Goal: Information Seeking & Learning: Check status

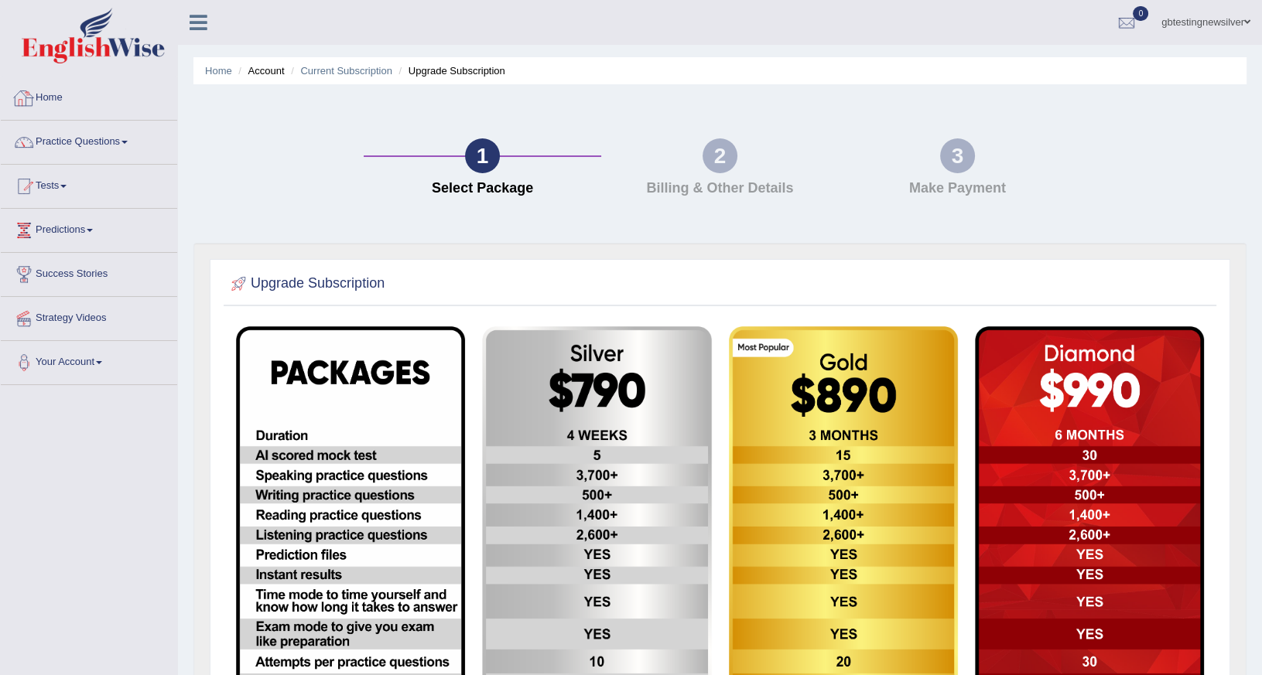
click at [70, 93] on link "Home" at bounding box center [89, 96] width 176 height 39
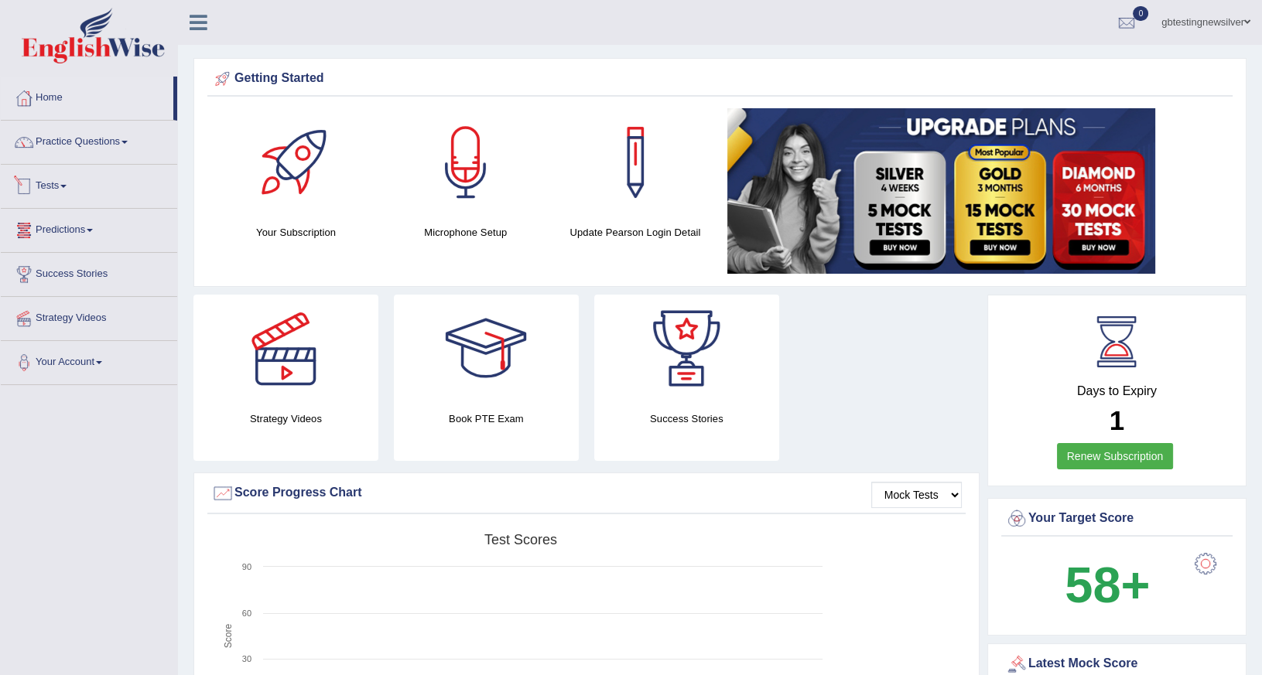
click at [46, 166] on link "Tests" at bounding box center [89, 184] width 176 height 39
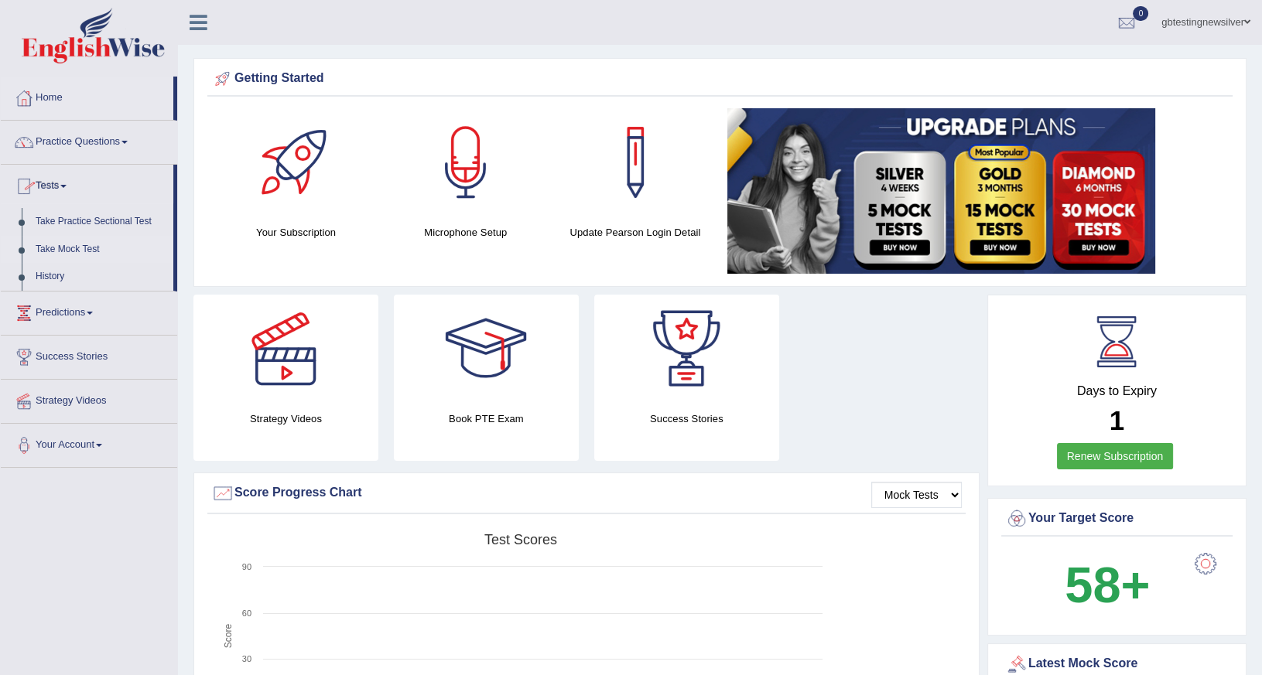
click at [68, 246] on link "Take Mock Test" at bounding box center [101, 250] width 145 height 28
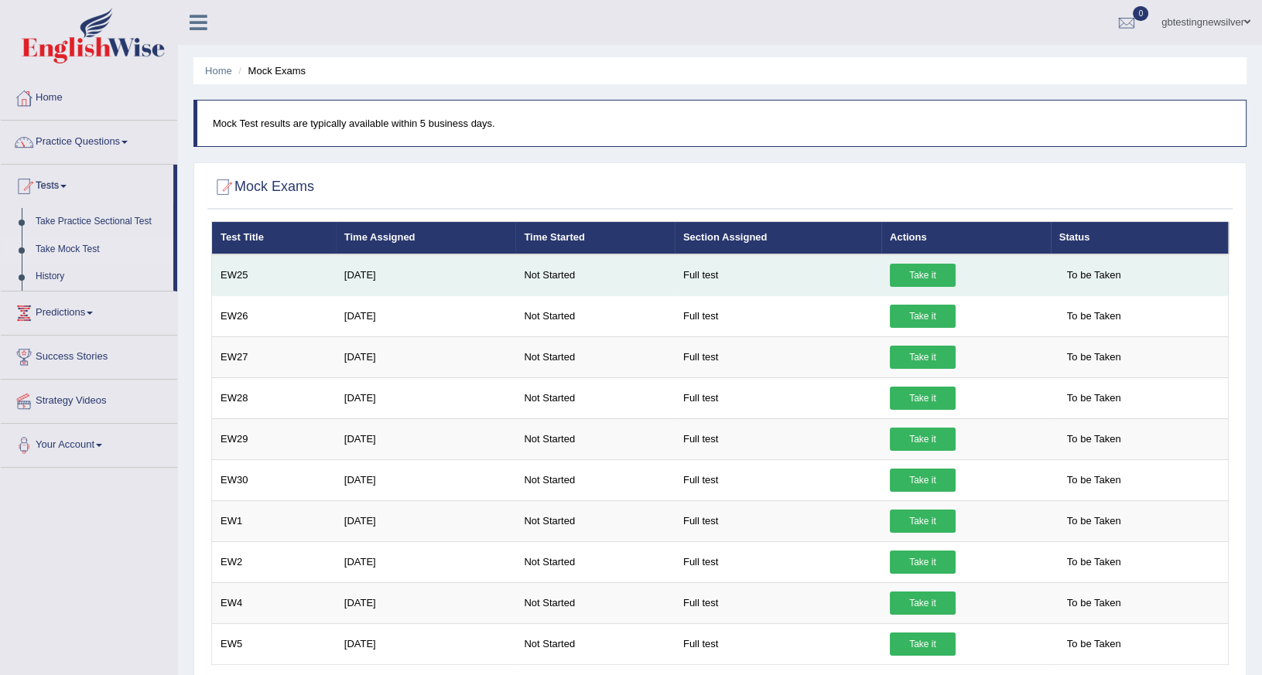
click at [901, 280] on link "Take it" at bounding box center [923, 275] width 66 height 23
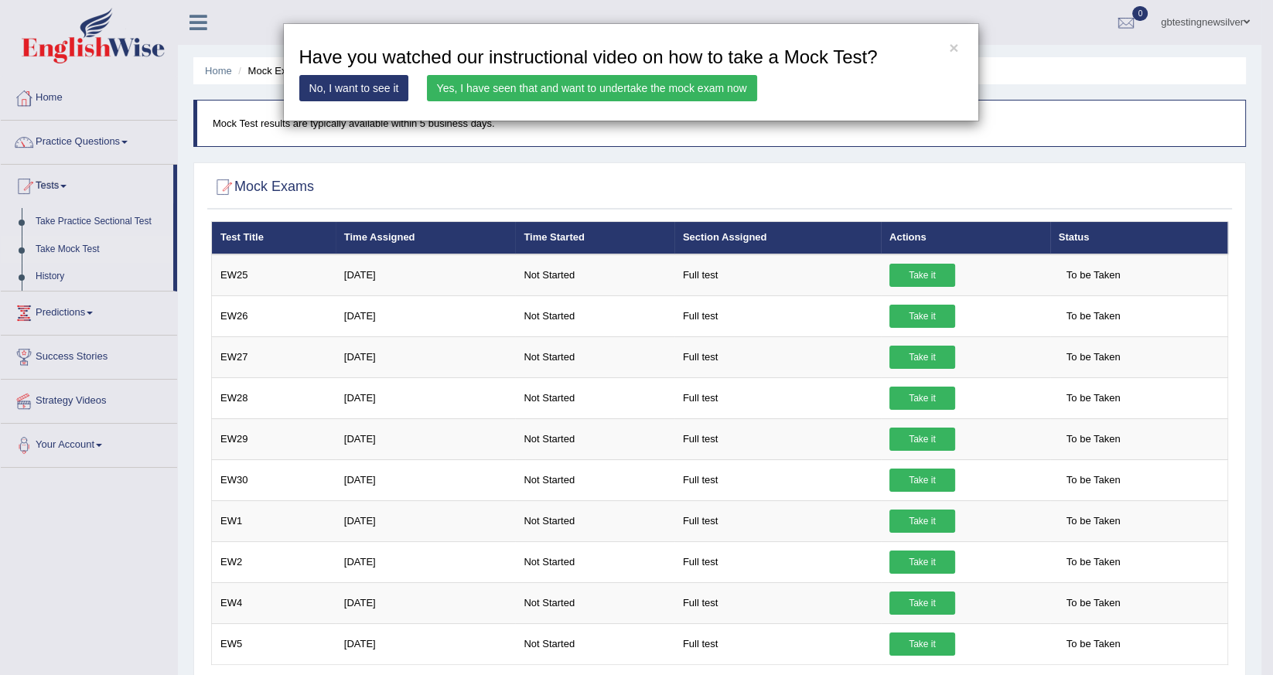
click at [341, 91] on link "No, I want to see it" at bounding box center [354, 88] width 110 height 26
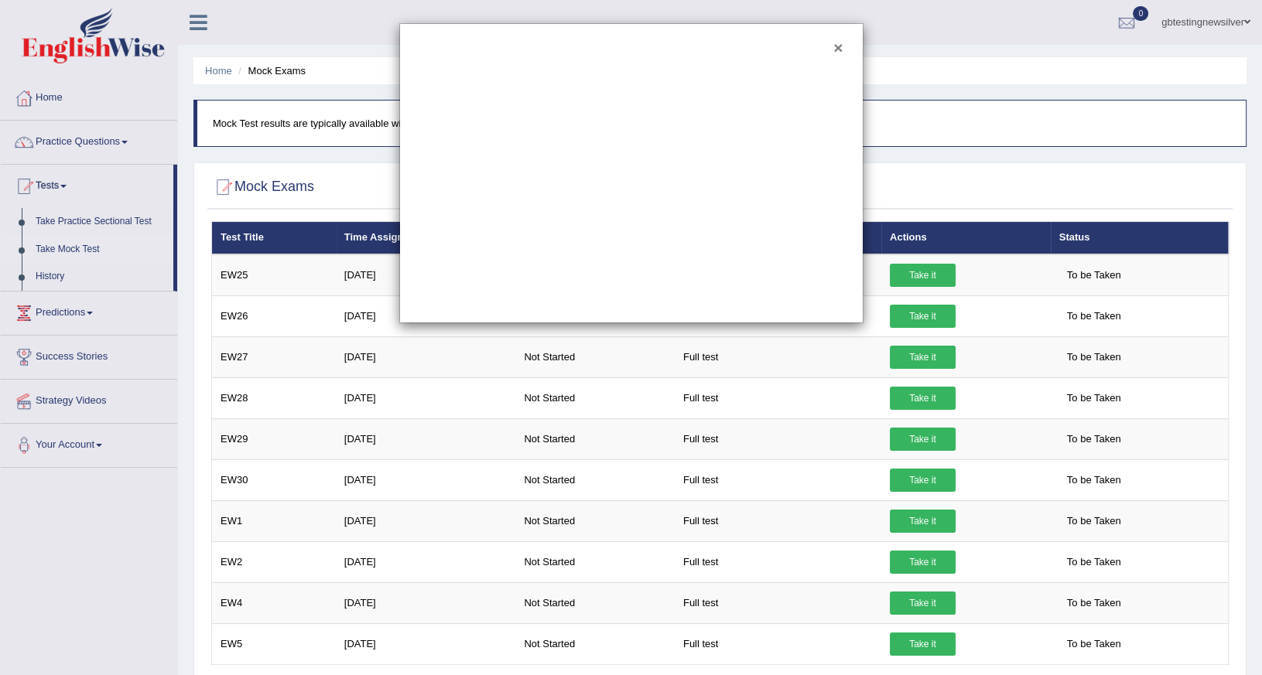
click at [834, 49] on button "×" at bounding box center [837, 47] width 9 height 16
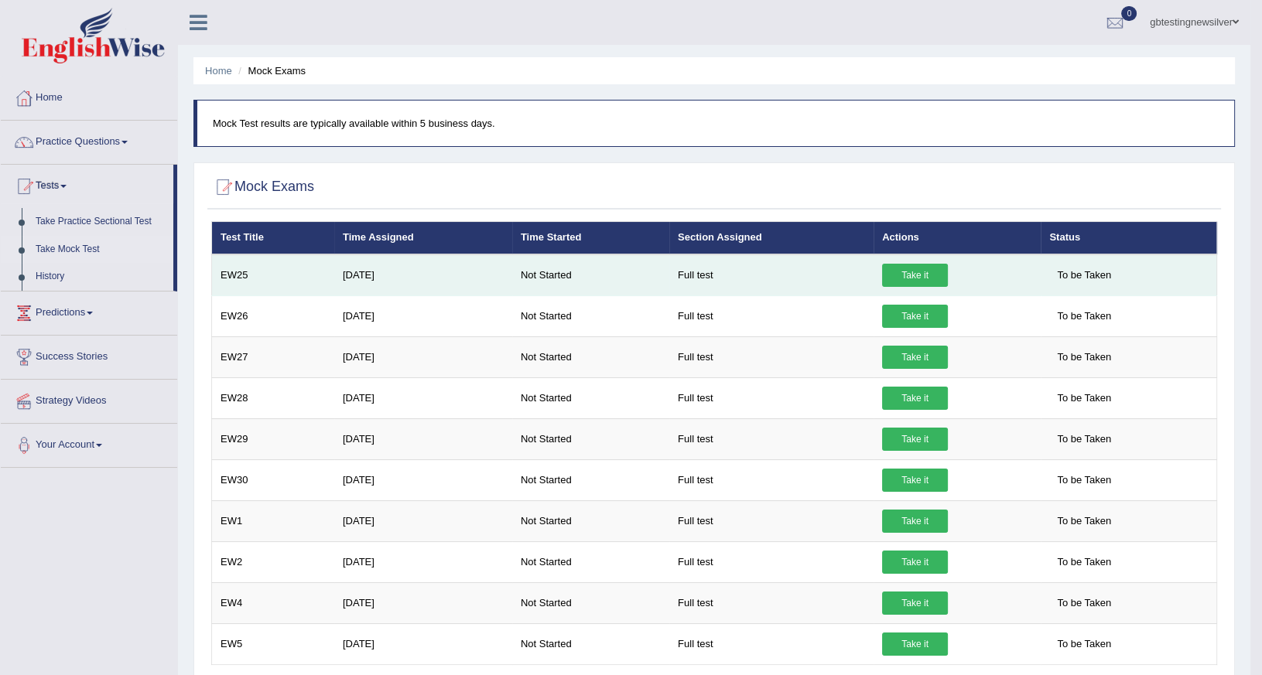
click at [896, 265] on link "Take it" at bounding box center [915, 275] width 66 height 23
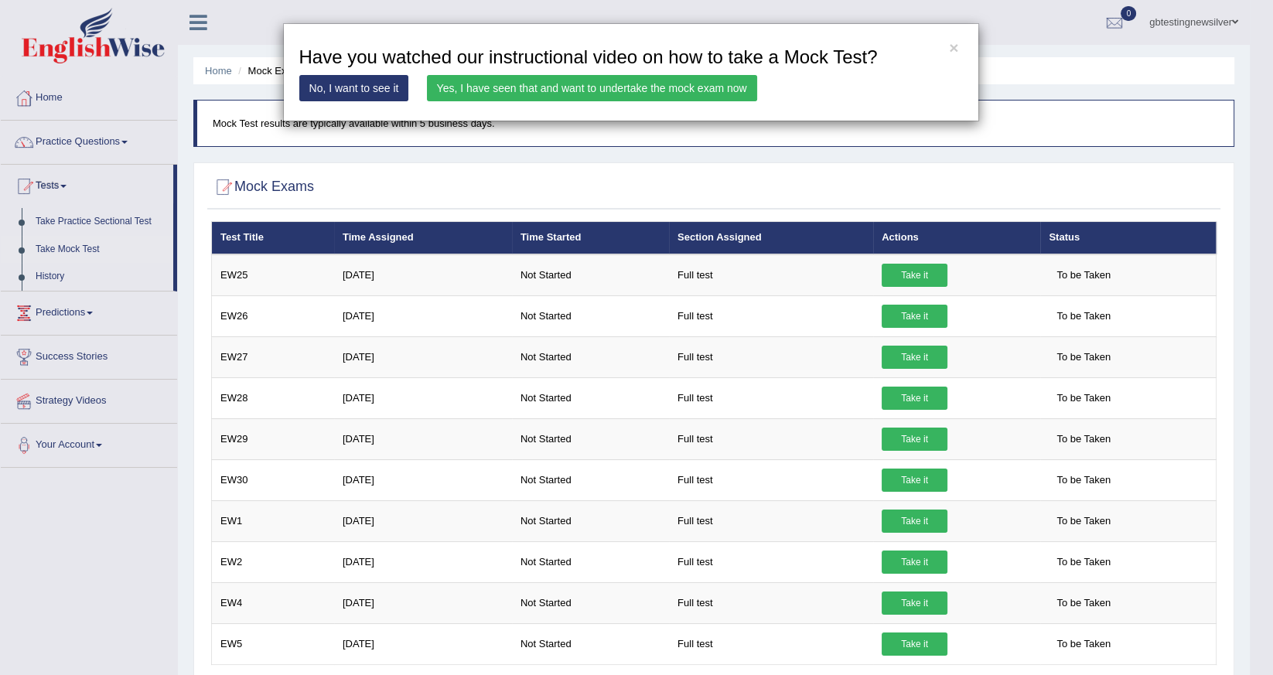
click at [552, 74] on div "× Have you watched our instructional video on how to take a Mock Test? No, I wa…" at bounding box center [631, 72] width 696 height 98
click at [552, 85] on link "Yes, I have seen that and want to undertake the mock exam now" at bounding box center [592, 88] width 330 height 26
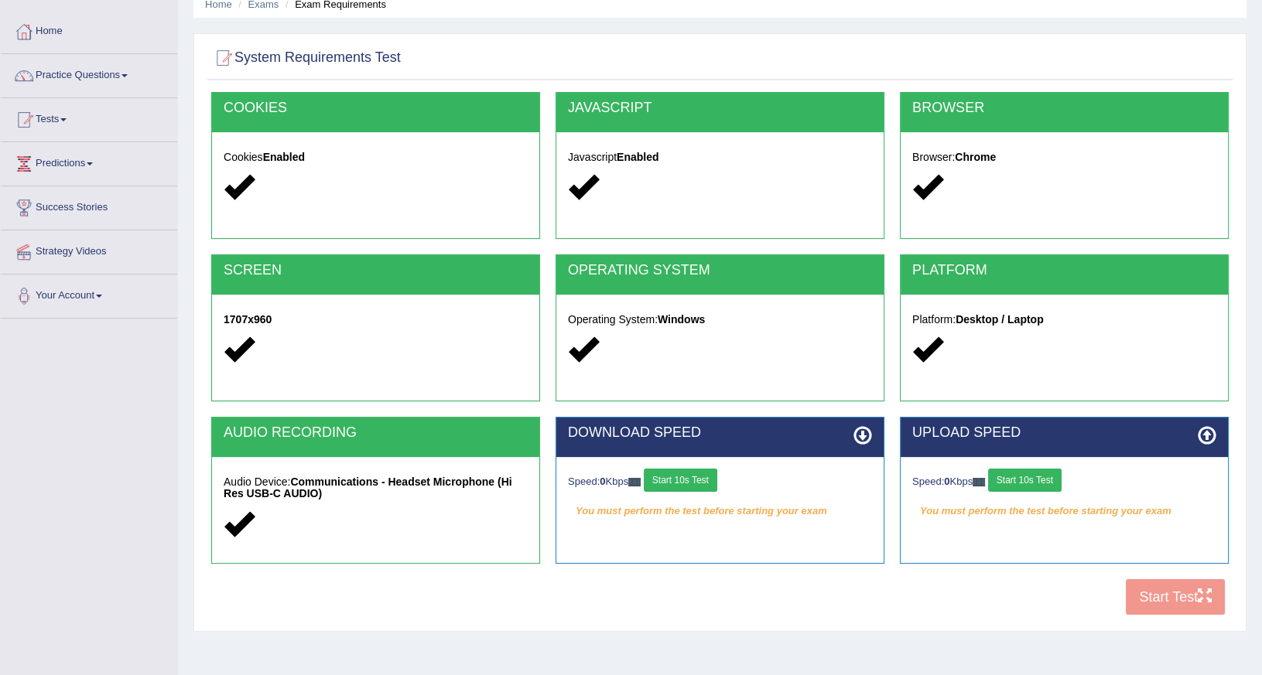
scroll to position [136, 0]
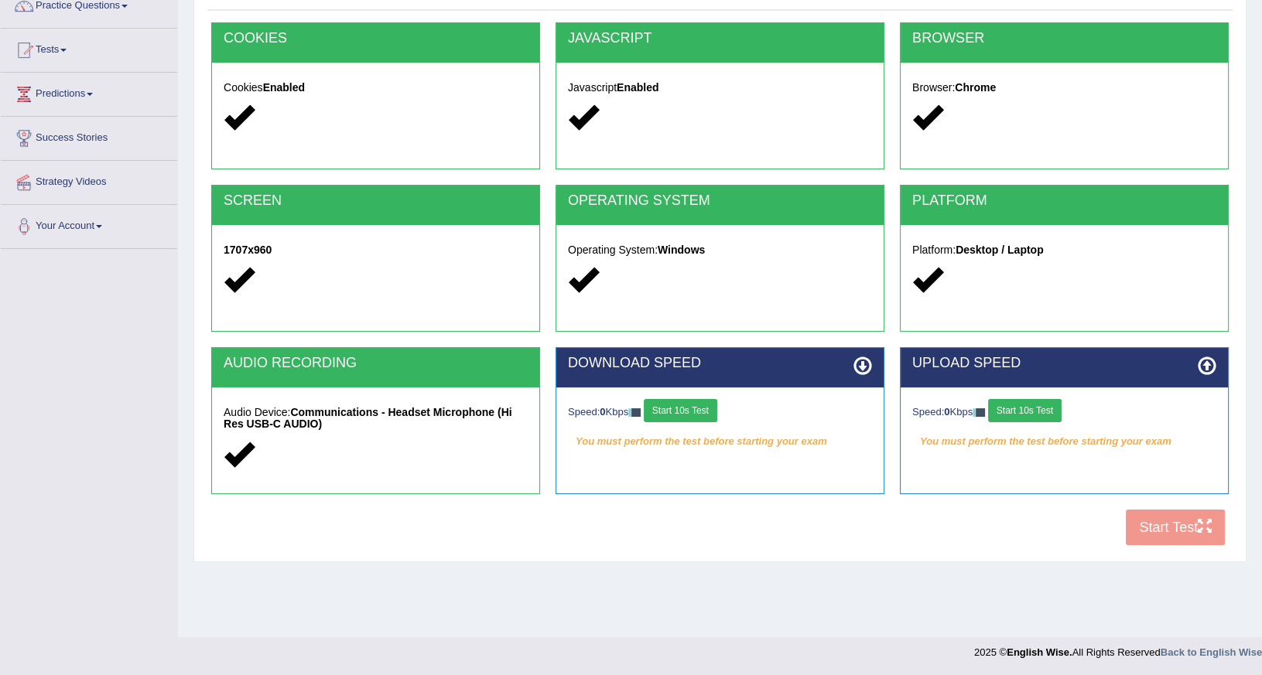
click at [704, 415] on button "Start 10s Test" at bounding box center [680, 410] width 73 height 23
click at [1049, 407] on button "Start 10s Test" at bounding box center [1024, 410] width 73 height 23
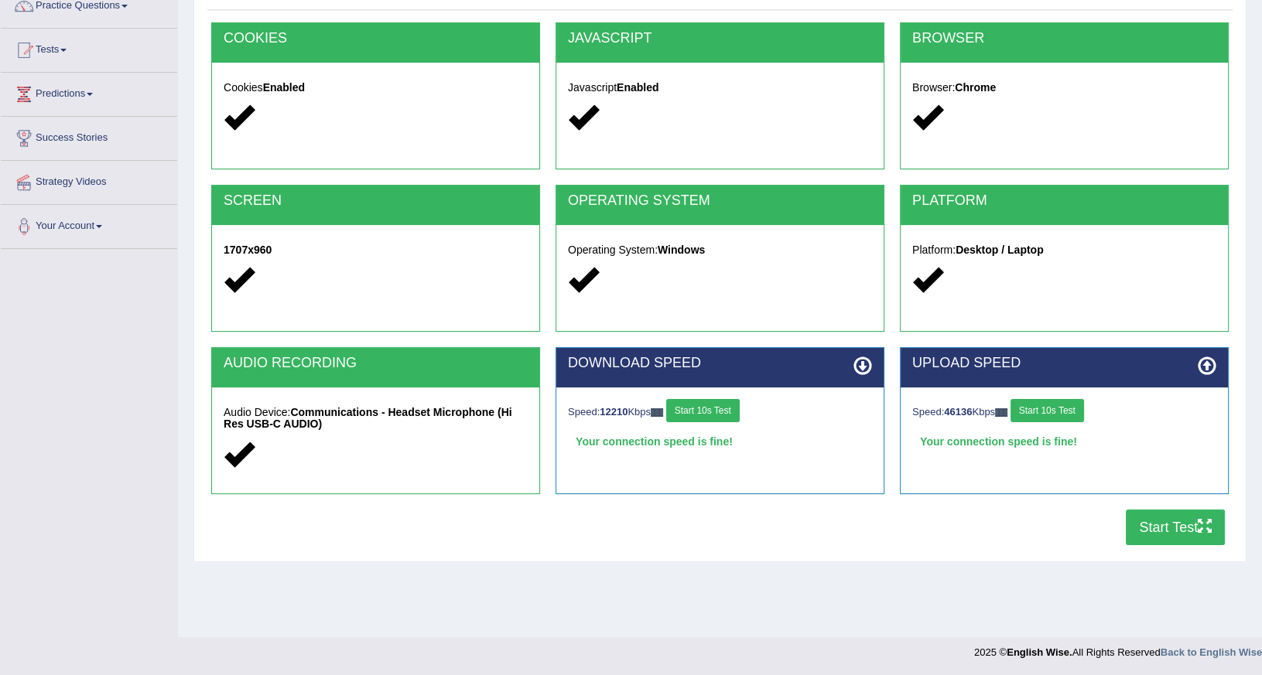
click at [1160, 532] on button "Start Test" at bounding box center [1175, 528] width 99 height 36
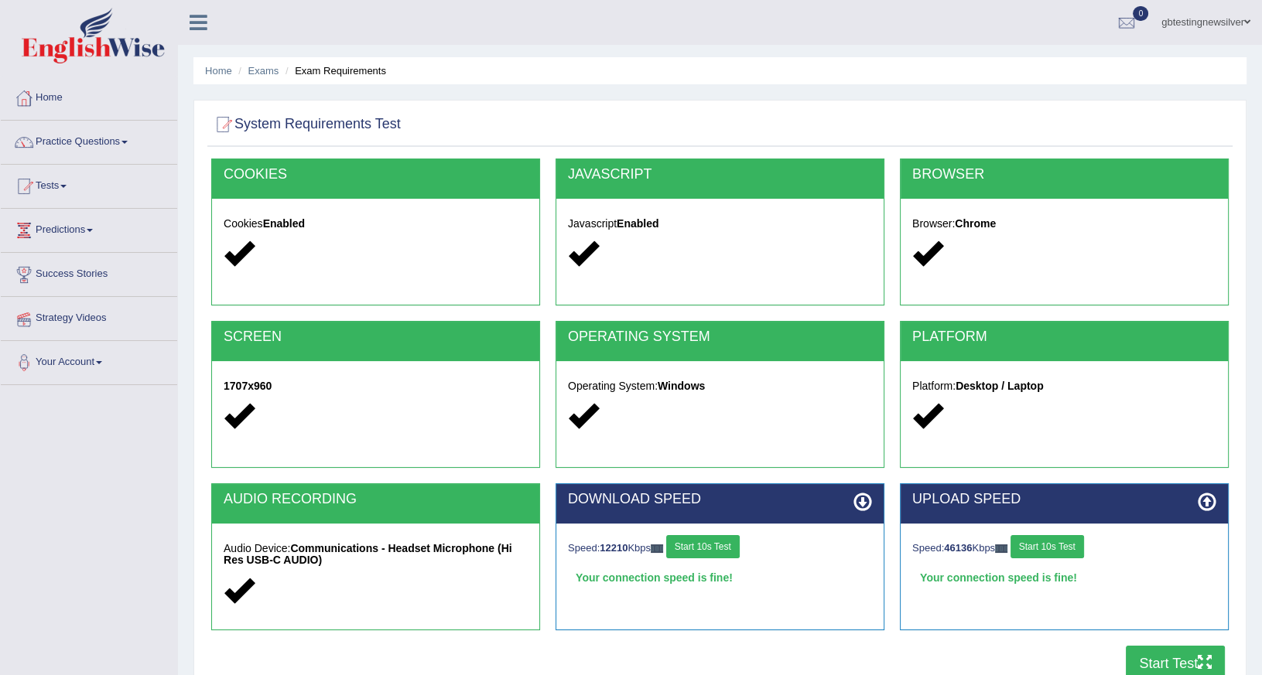
scroll to position [0, 0]
click at [275, 68] on link "Exams" at bounding box center [263, 71] width 31 height 12
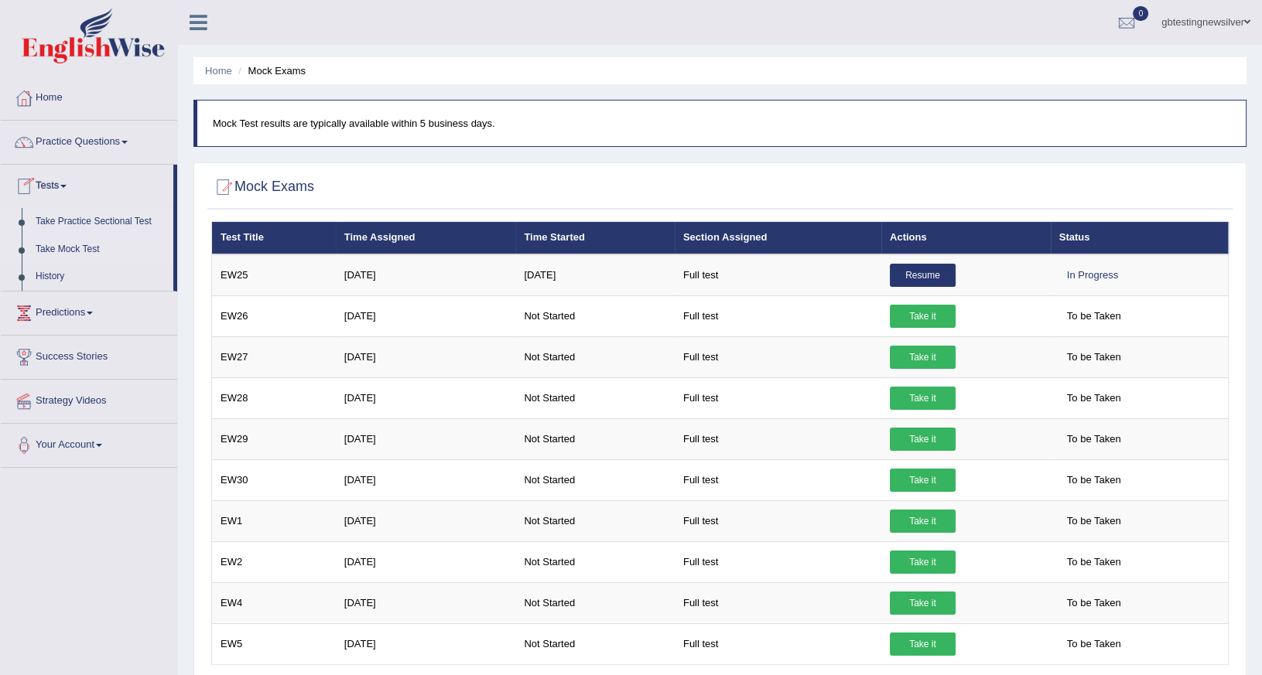
click at [73, 217] on link "Take Practice Sectional Test" at bounding box center [101, 222] width 145 height 28
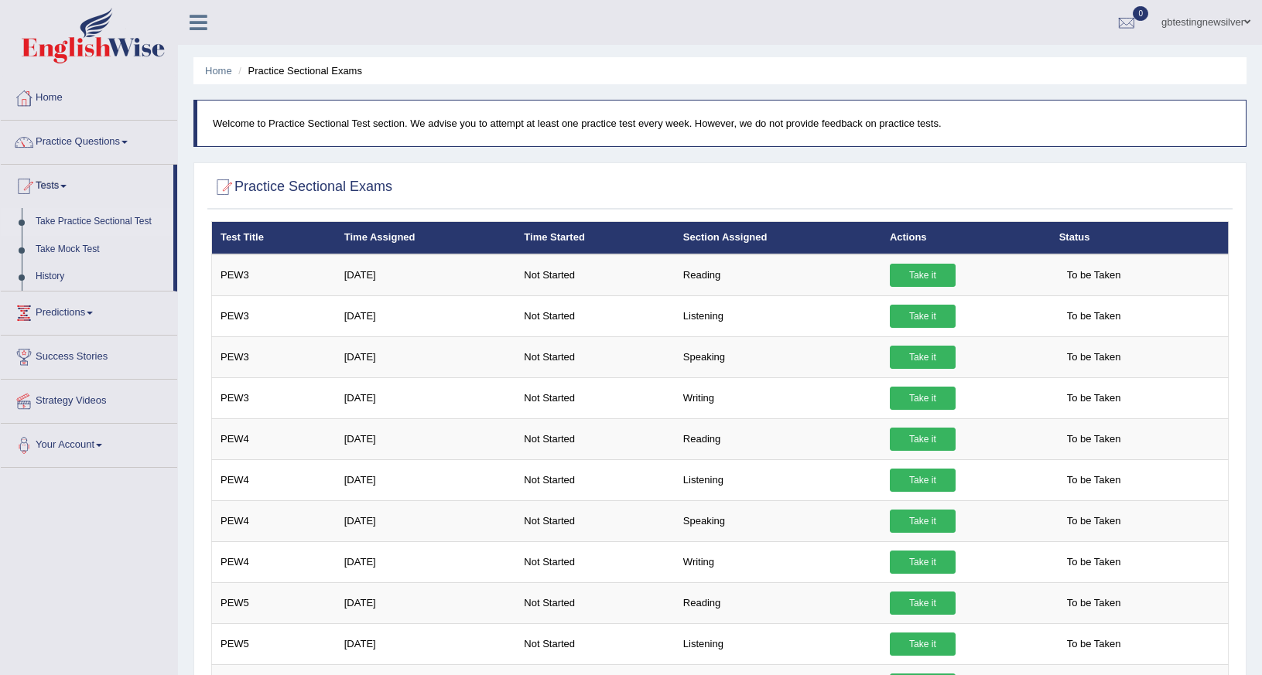
click at [915, 268] on link "Take it" at bounding box center [923, 275] width 66 height 23
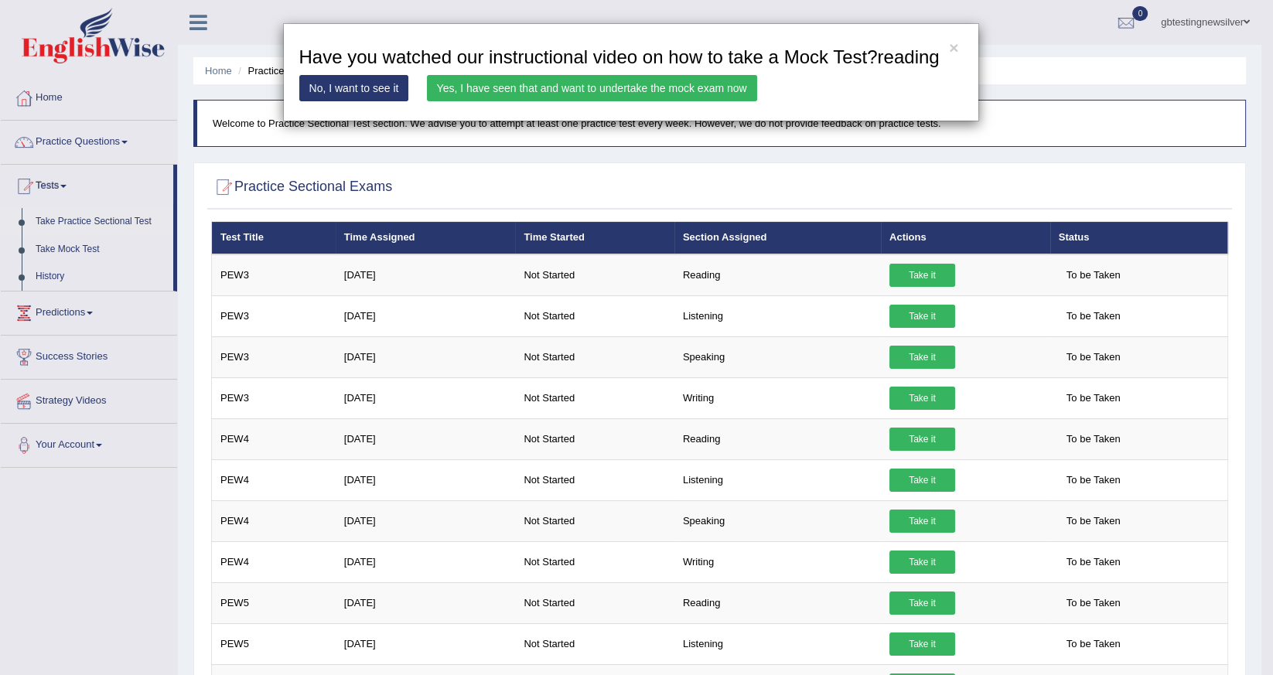
click at [317, 85] on link "No, I want to see it" at bounding box center [354, 88] width 110 height 26
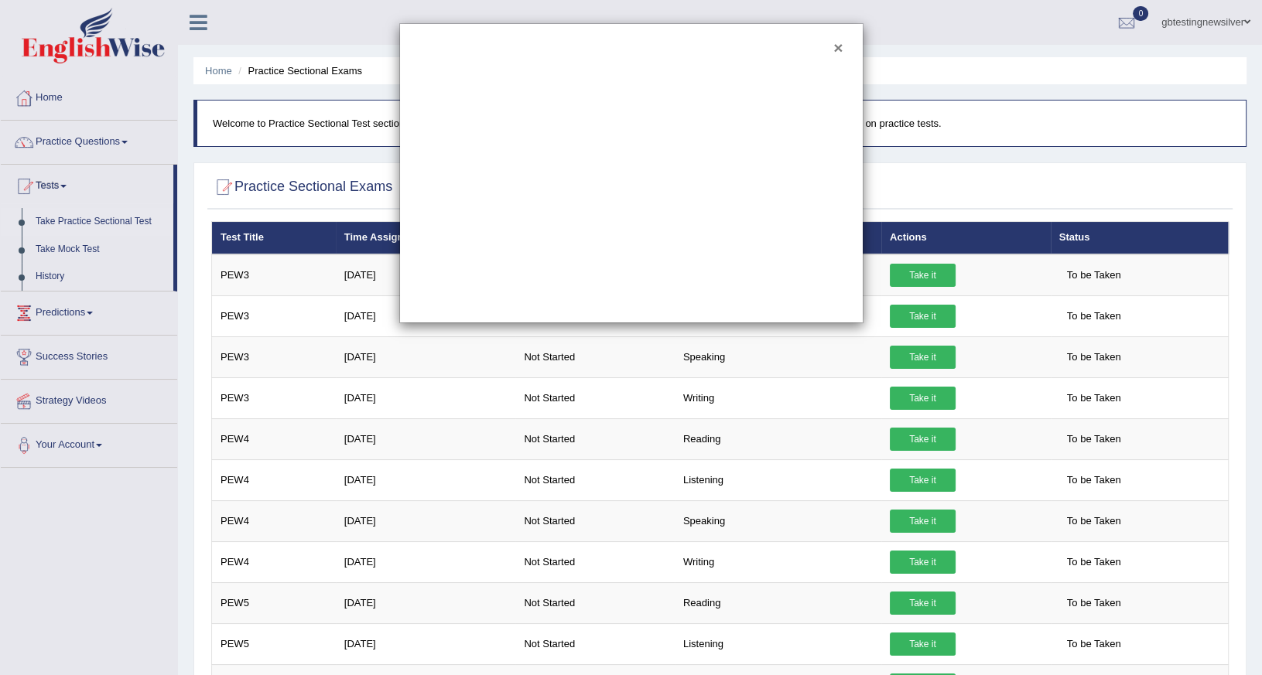
click at [838, 45] on button "×" at bounding box center [837, 47] width 9 height 16
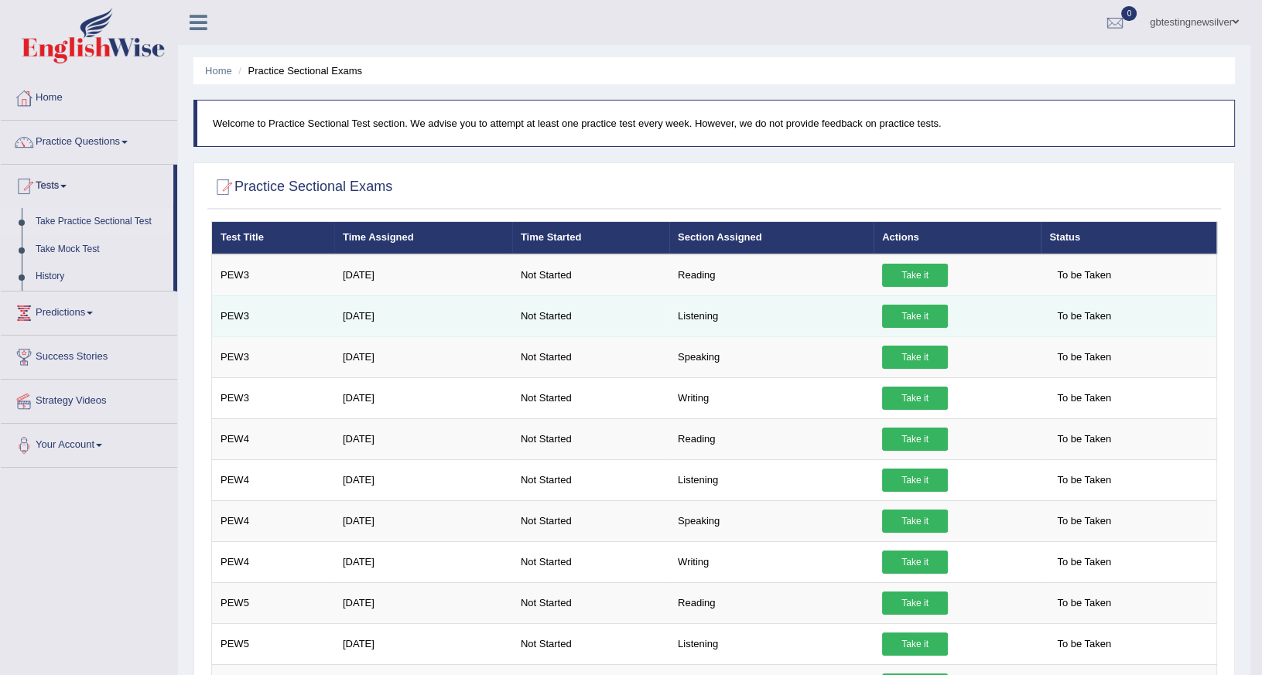
click at [895, 311] on link "Take it" at bounding box center [915, 316] width 66 height 23
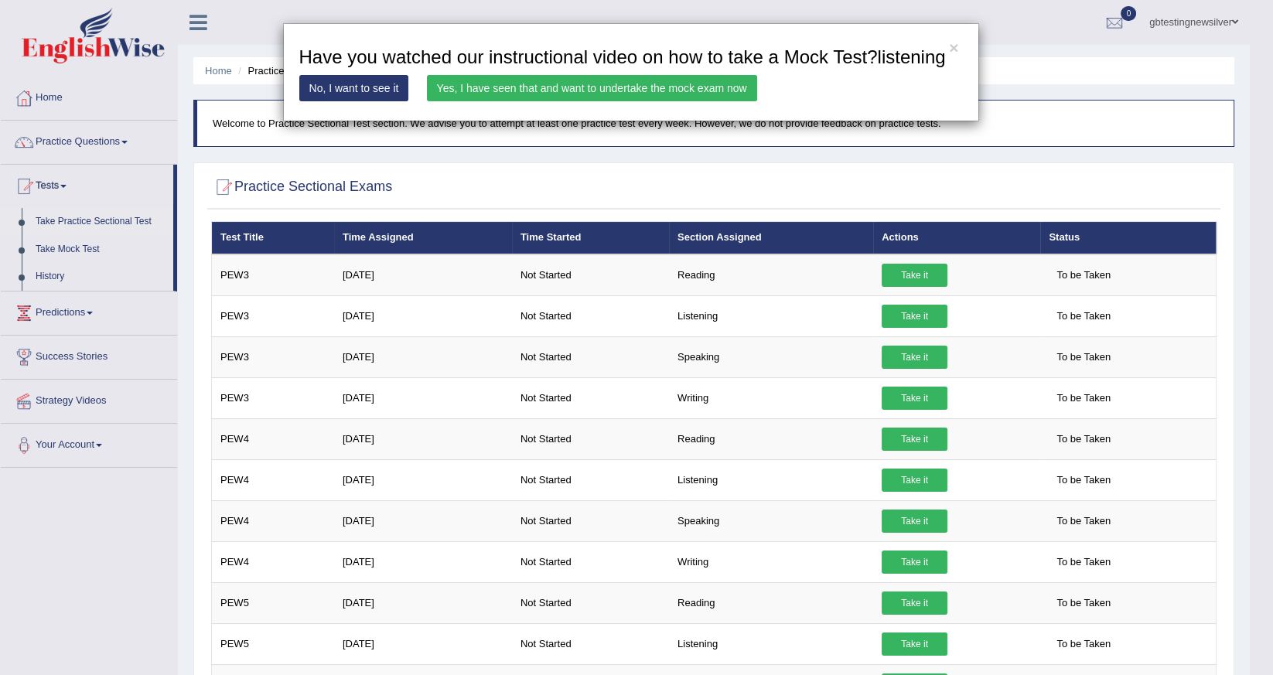
click at [624, 101] on link "Yes, I have seen that and want to undertake the mock exam now" at bounding box center [592, 88] width 330 height 26
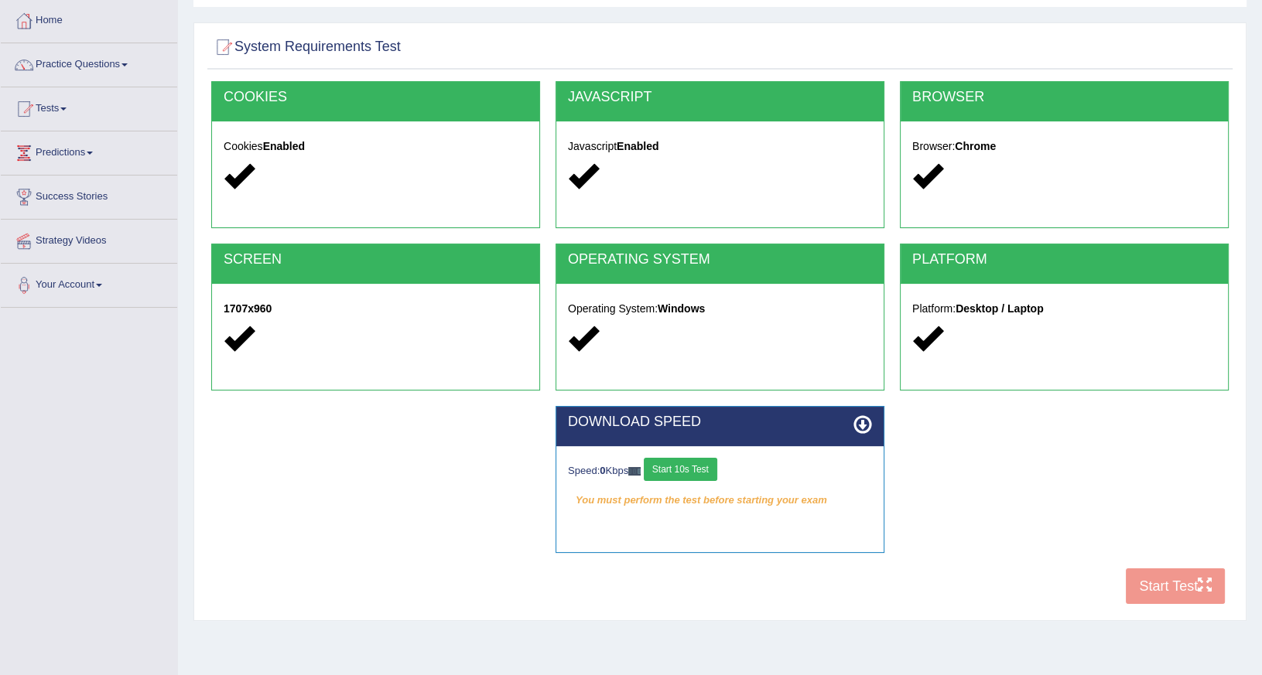
scroll to position [136, 0]
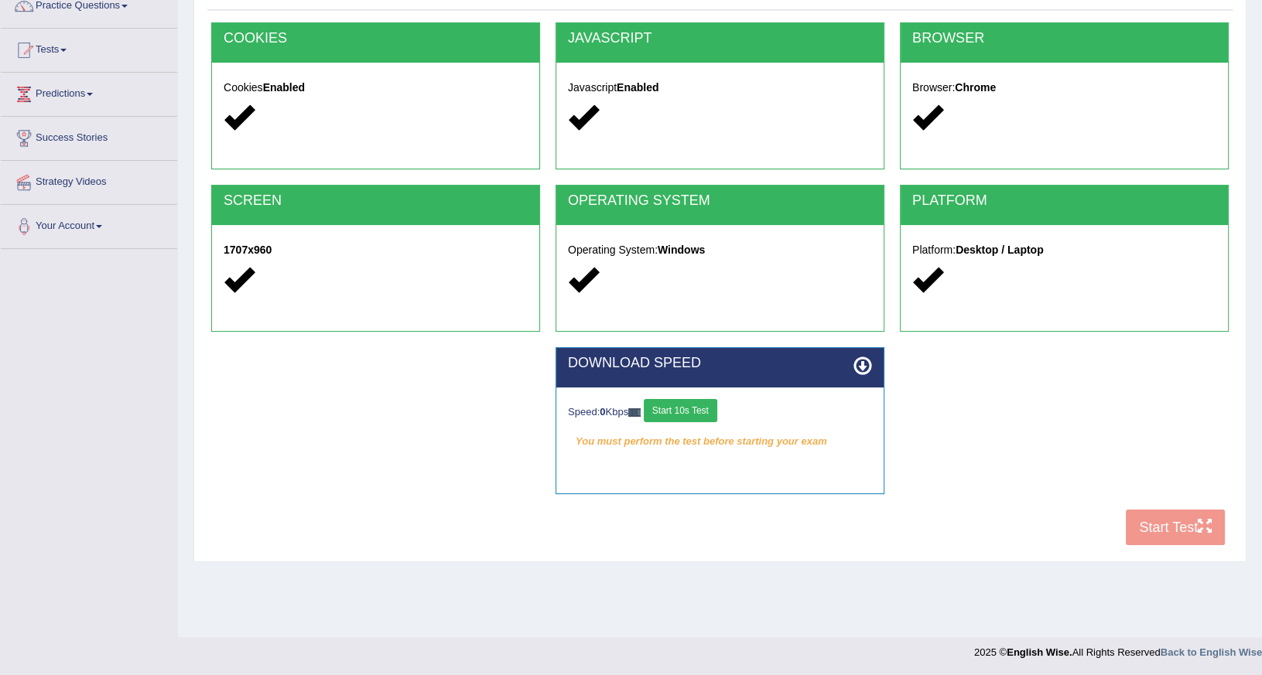
click at [676, 416] on button "Start 10s Test" at bounding box center [680, 410] width 73 height 23
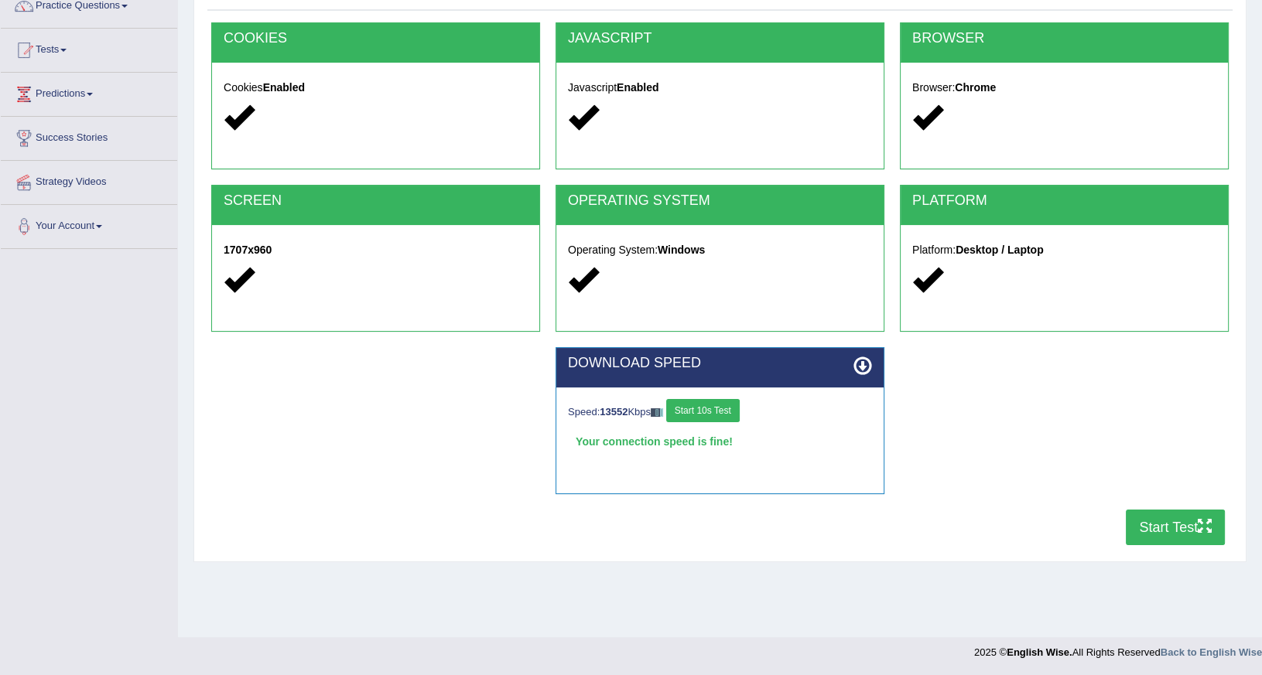
click at [1167, 535] on button "Start Test" at bounding box center [1175, 528] width 99 height 36
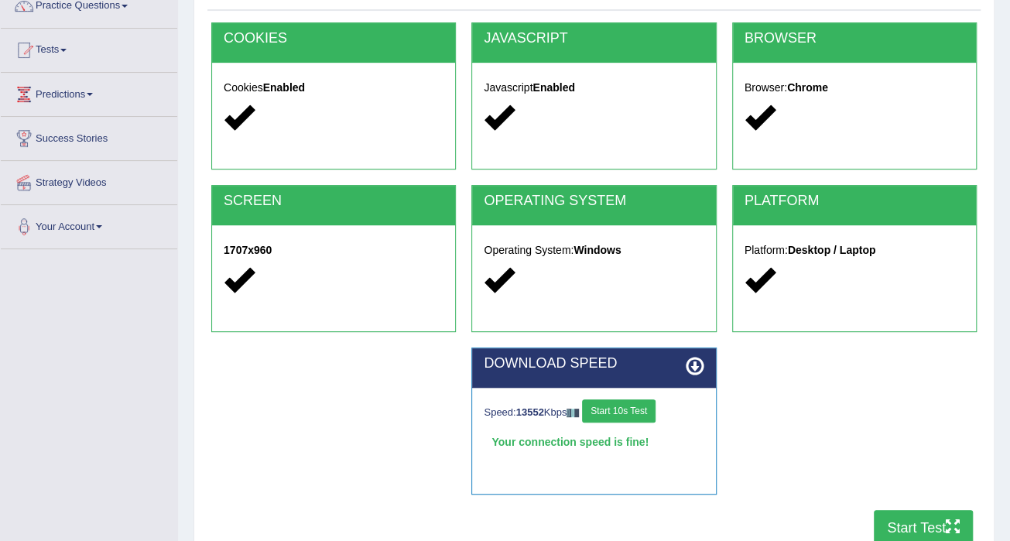
scroll to position [0, 0]
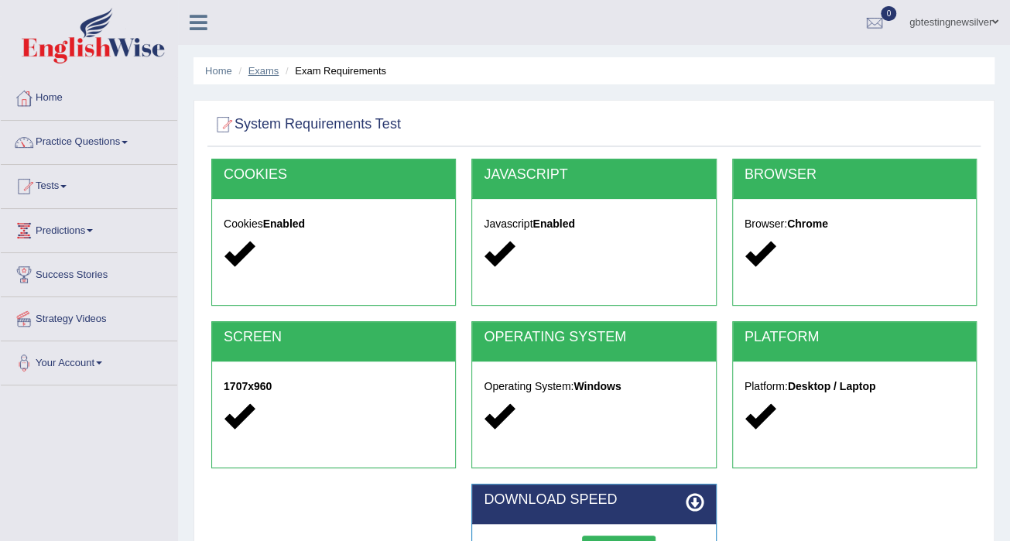
click at [270, 72] on link "Exams" at bounding box center [263, 71] width 31 height 12
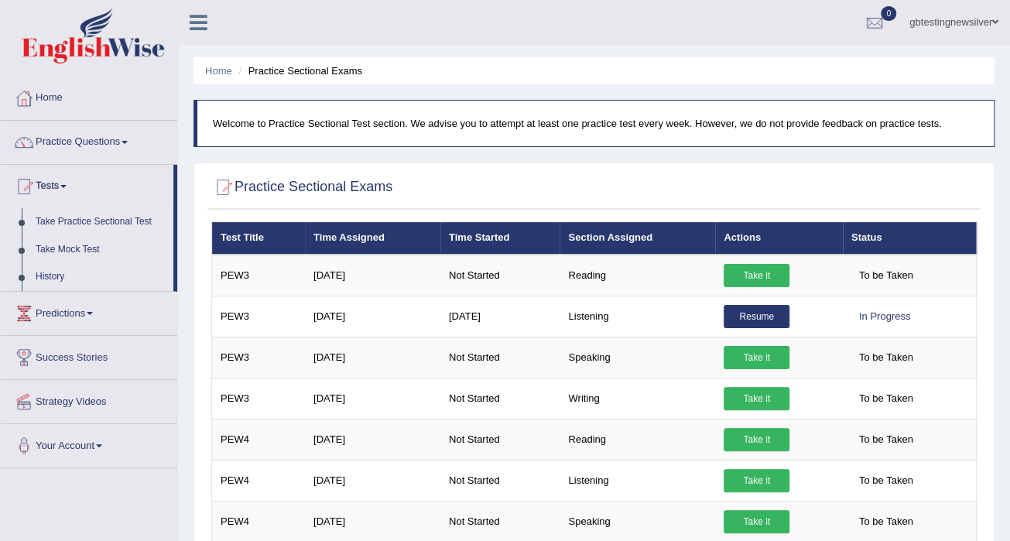
click at [760, 275] on link "Take it" at bounding box center [756, 275] width 66 height 23
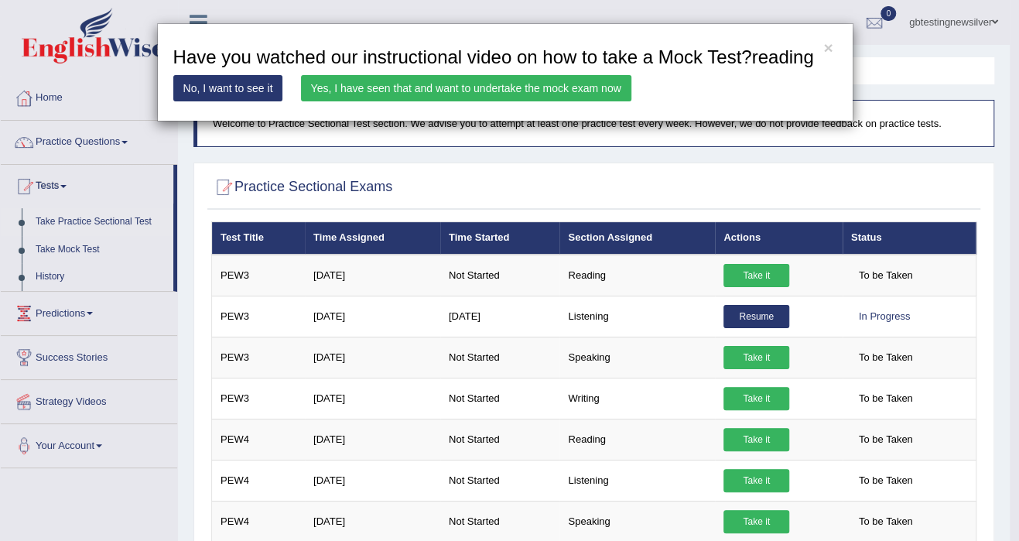
click at [511, 84] on link "Yes, I have seen that and want to undertake the mock exam now" at bounding box center [466, 88] width 330 height 26
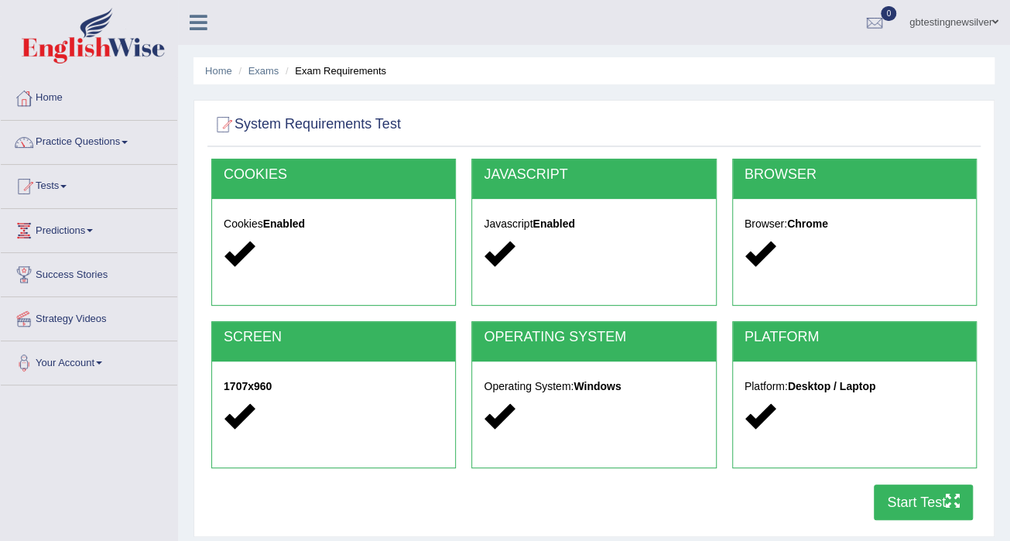
click at [910, 521] on div "COOKIES Cookies Enabled JAVASCRIPT Javascript Enabled BROWSER Browser: Chrome S…" at bounding box center [593, 344] width 773 height 370
click at [908, 505] on button "Start Test" at bounding box center [922, 502] width 99 height 36
click at [276, 68] on link "Exams" at bounding box center [263, 71] width 31 height 12
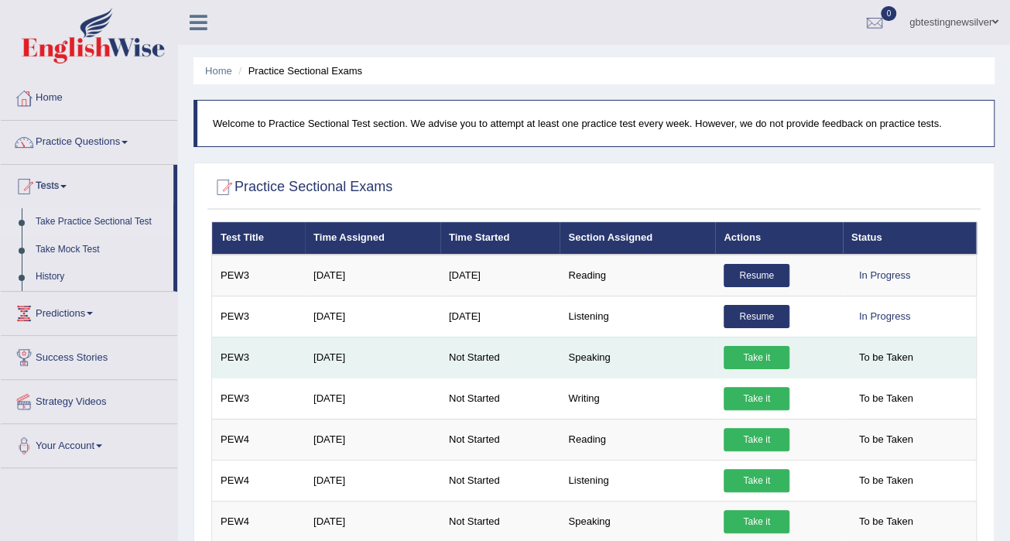
click at [747, 349] on link "Take it" at bounding box center [756, 357] width 66 height 23
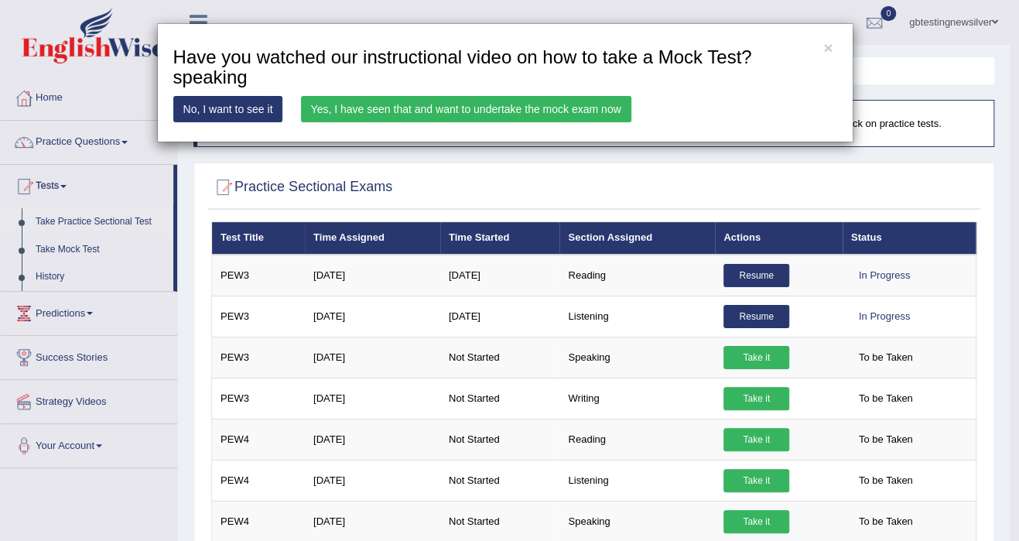
click at [579, 100] on link "Yes, I have seen that and want to undertake the mock exam now" at bounding box center [466, 109] width 330 height 26
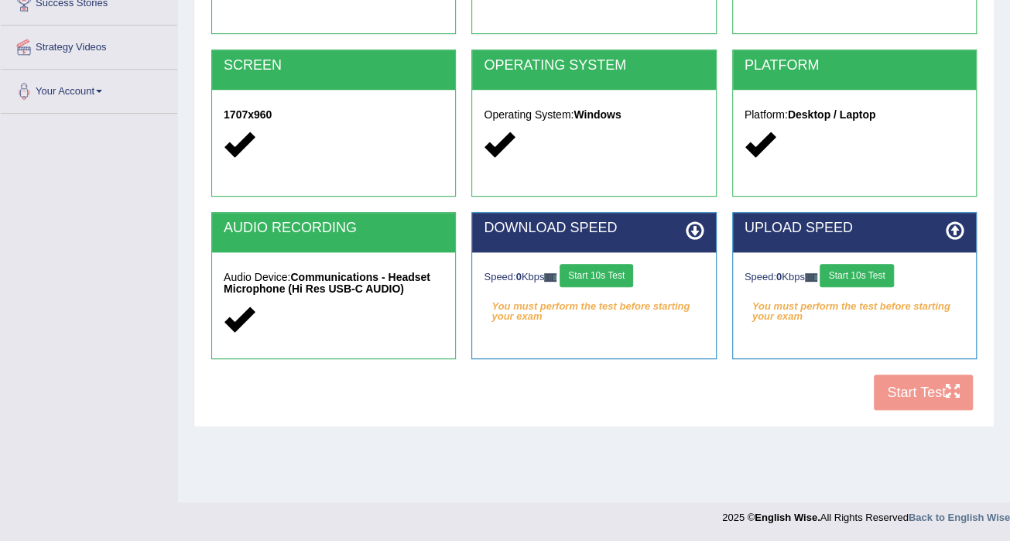
click at [603, 270] on button "Start 10s Test" at bounding box center [595, 275] width 73 height 23
click at [843, 277] on button "Start 10s Test" at bounding box center [855, 275] width 73 height 23
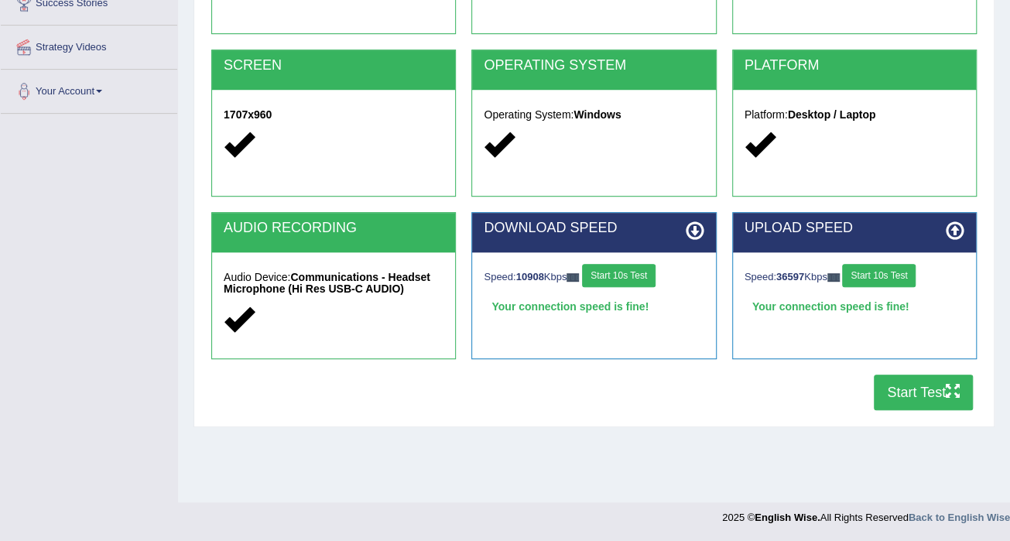
click at [922, 400] on button "Start Test" at bounding box center [922, 392] width 99 height 36
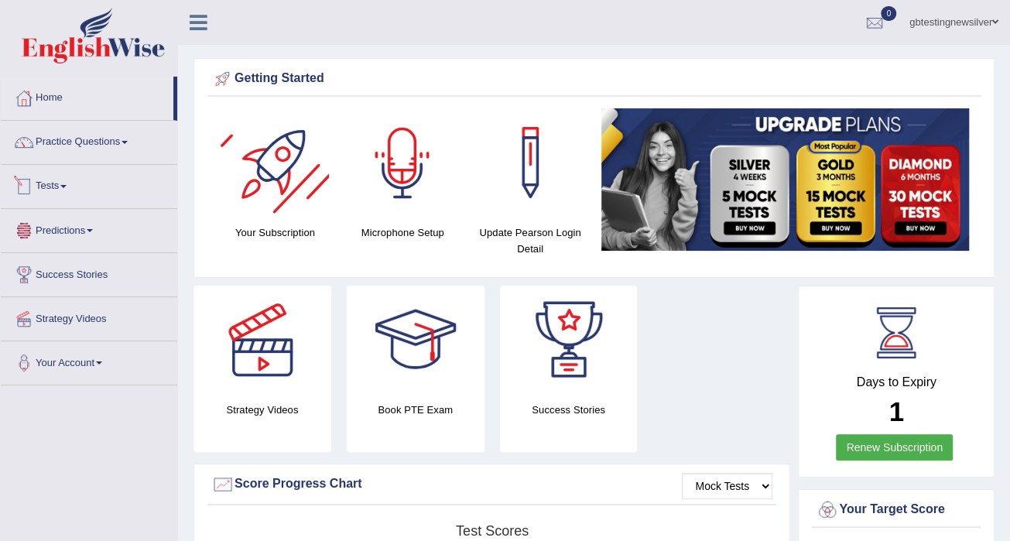
click at [57, 192] on link "Tests" at bounding box center [89, 184] width 176 height 39
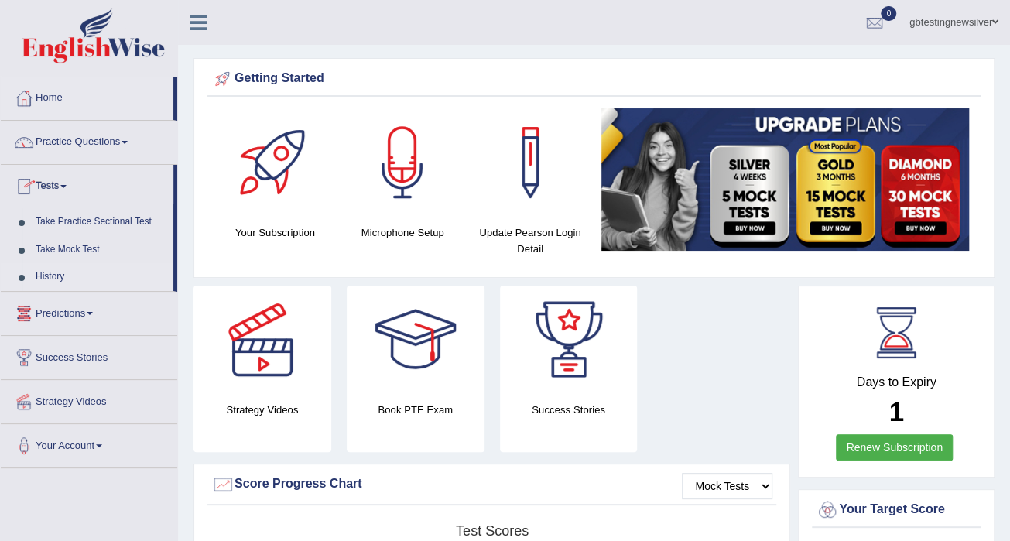
click at [50, 276] on link "History" at bounding box center [101, 277] width 145 height 28
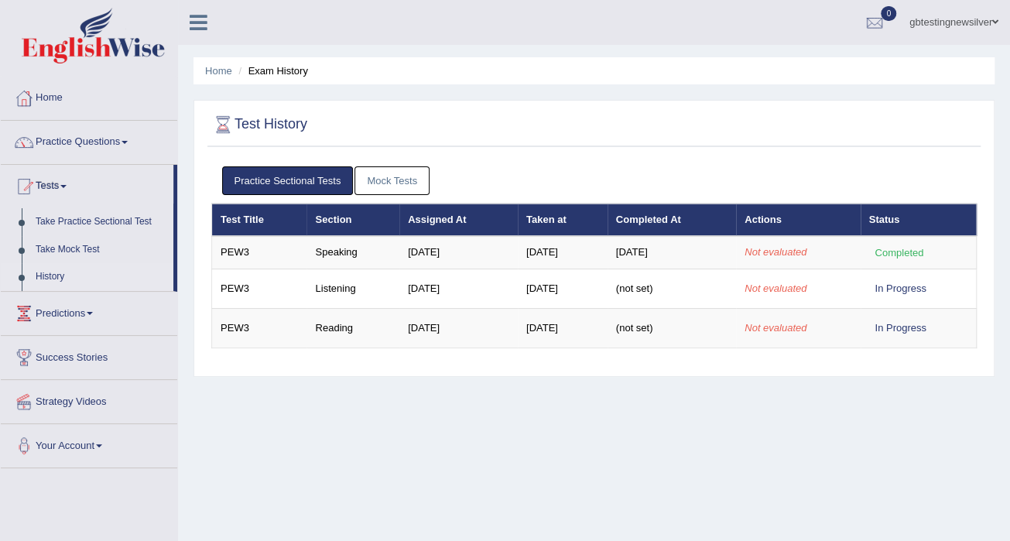
click at [391, 179] on link "Mock Tests" at bounding box center [391, 180] width 75 height 29
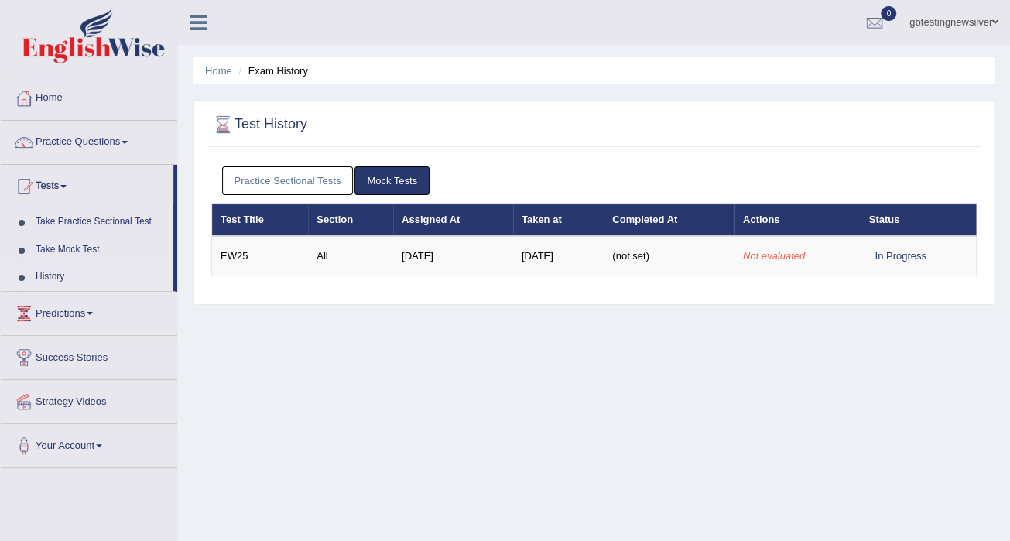
click at [285, 180] on link "Practice Sectional Tests" at bounding box center [288, 180] width 132 height 29
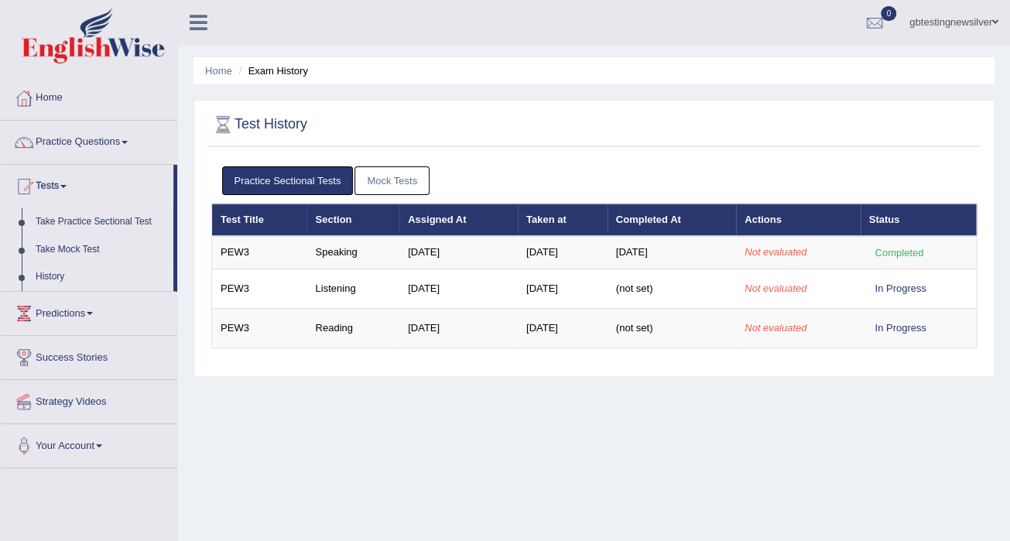
click at [368, 179] on link "Mock Tests" at bounding box center [391, 180] width 75 height 29
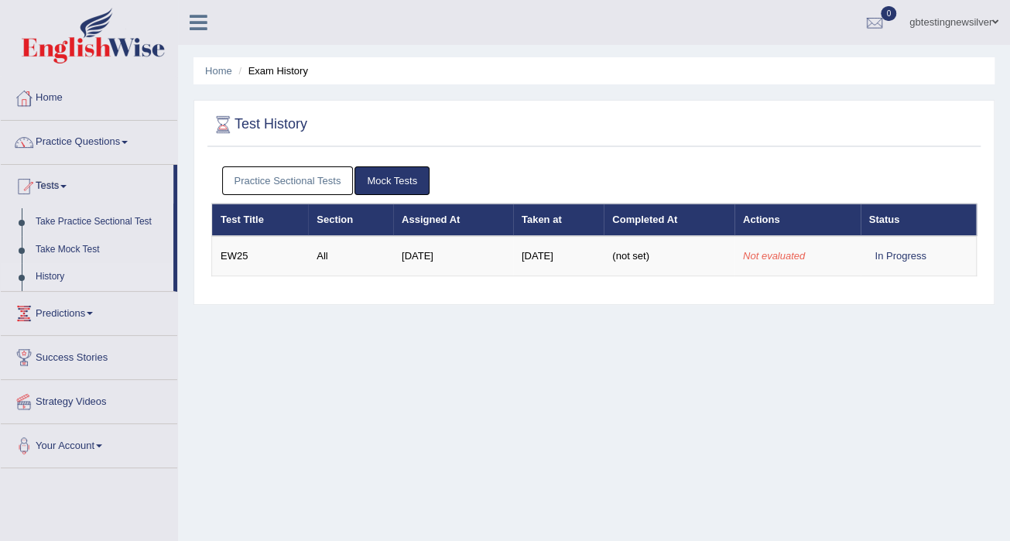
click at [318, 191] on link "Practice Sectional Tests" at bounding box center [288, 180] width 132 height 29
click at [289, 179] on link "Practice Sectional Tests" at bounding box center [288, 180] width 132 height 29
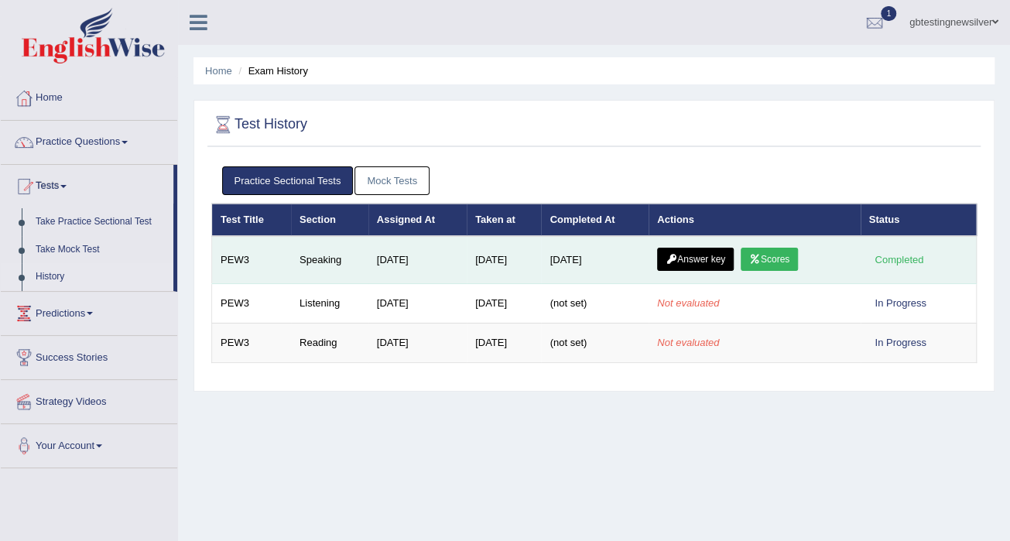
click at [706, 251] on link "Answer key" at bounding box center [695, 259] width 77 height 23
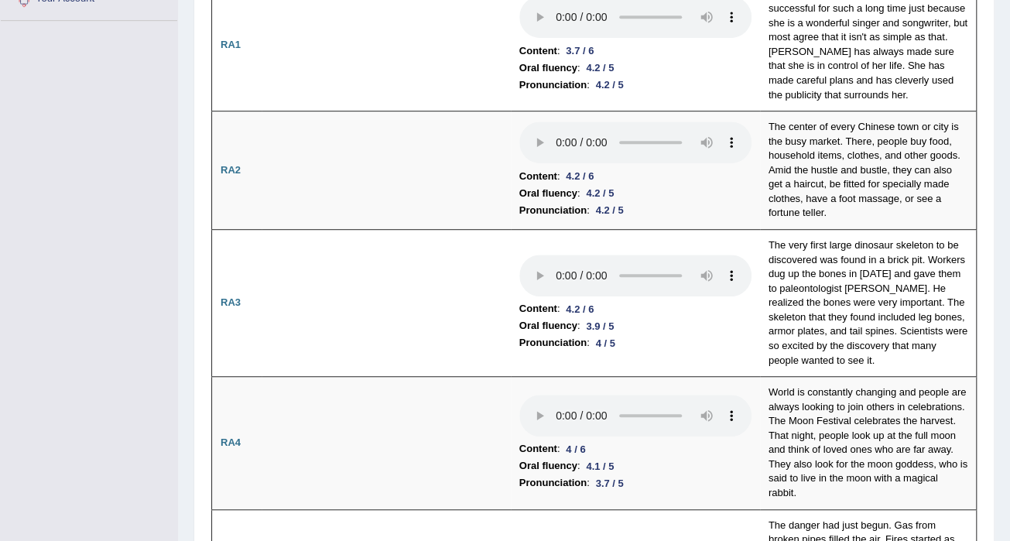
scroll to position [62, 0]
